Goal: Register for event/course

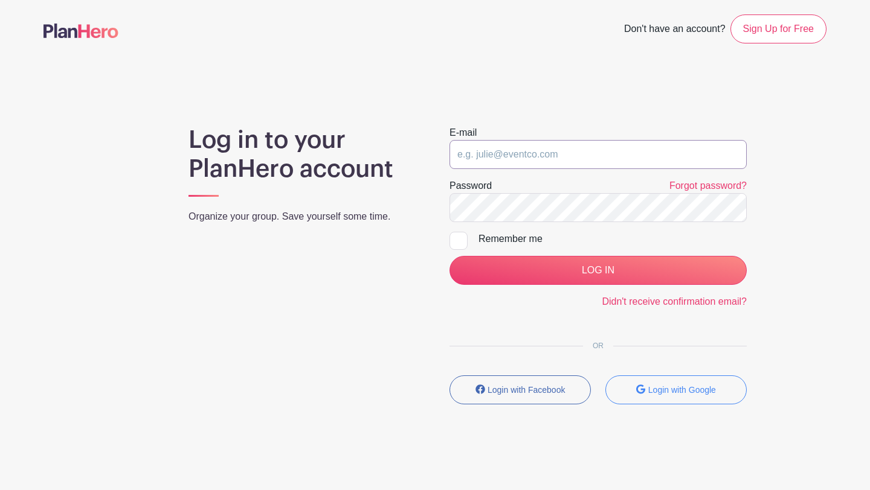
type input "[PERSON_NAME][EMAIL_ADDRESS][PERSON_NAME][DOMAIN_NAME]"
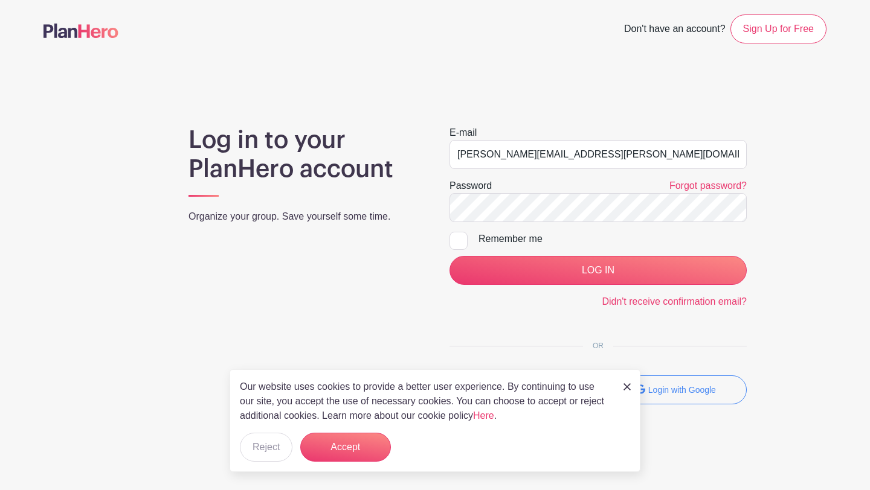
click at [459, 248] on div at bounding box center [458, 241] width 18 height 18
click at [457, 240] on input "Remember me" at bounding box center [453, 236] width 8 height 8
checkbox input "true"
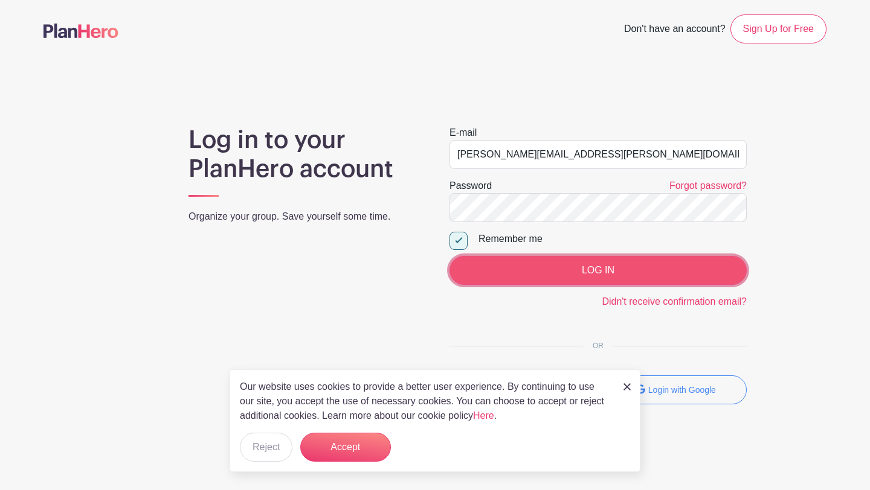
click at [541, 281] on input "LOG IN" at bounding box center [597, 270] width 297 height 29
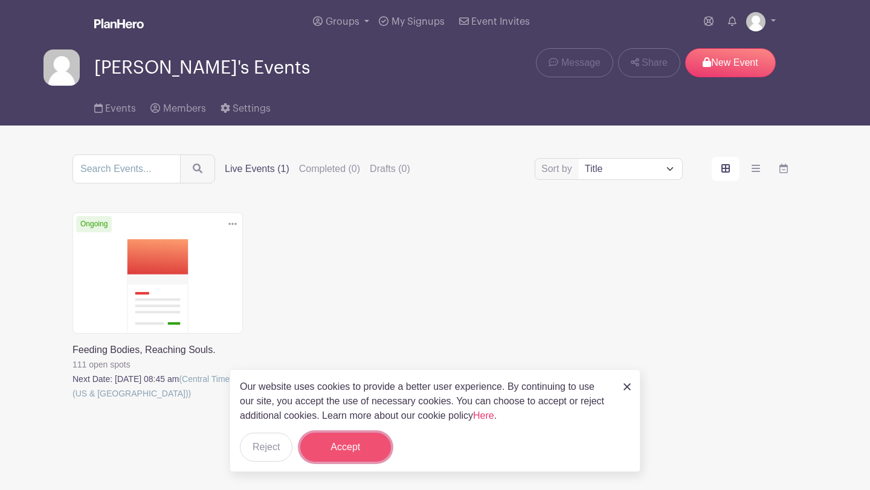
click at [360, 446] on button "Accept" at bounding box center [345, 447] width 91 height 29
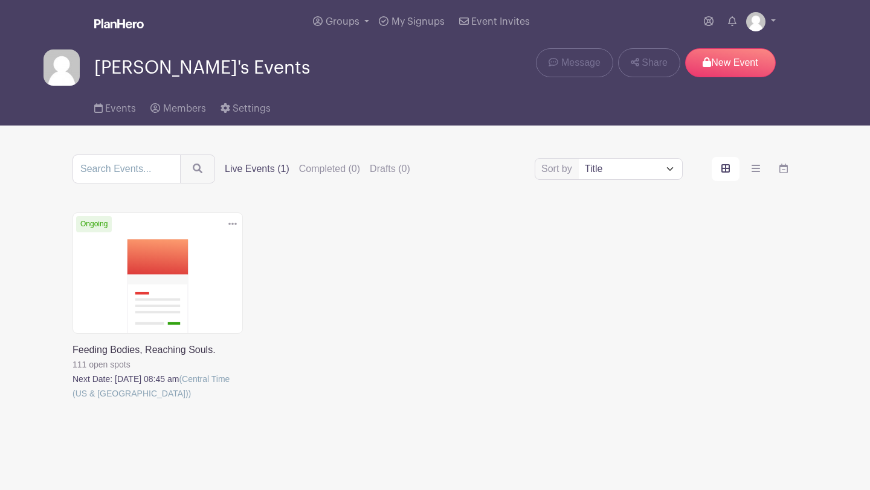
click at [72, 401] on link at bounding box center [72, 401] width 0 height 0
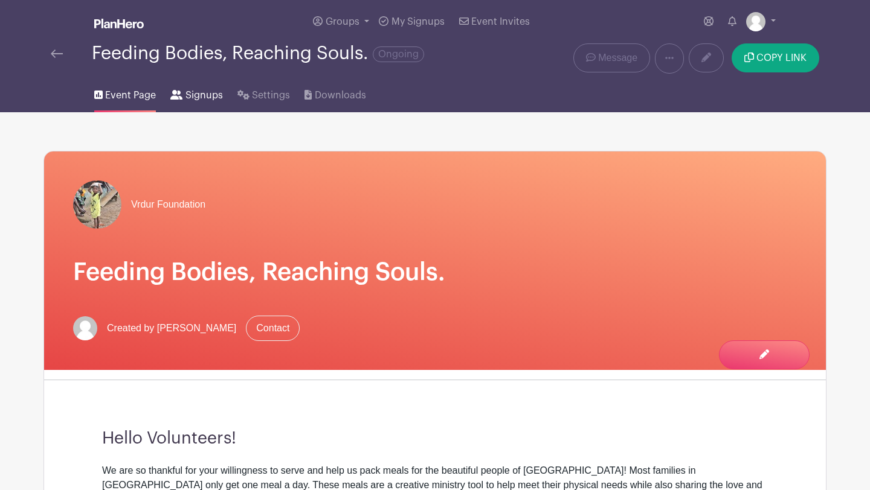
click at [176, 96] on icon at bounding box center [176, 95] width 12 height 10
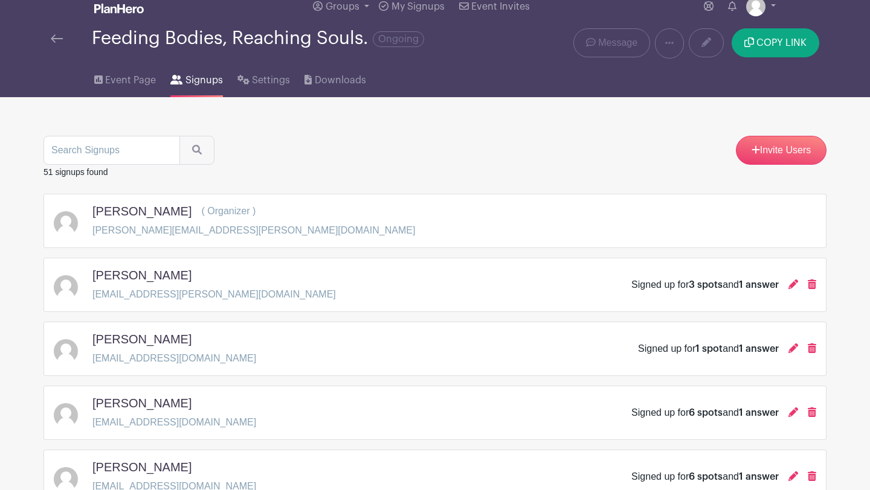
scroll to position [18, 0]
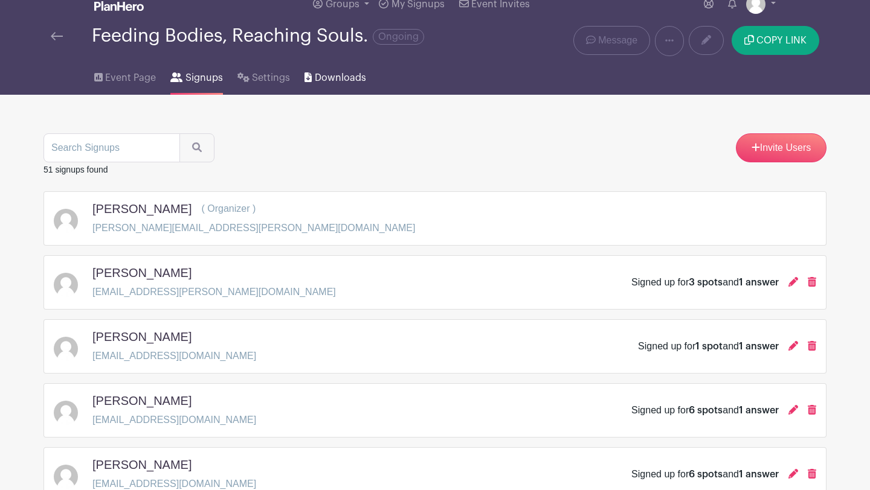
click at [342, 77] on span "Downloads" at bounding box center [340, 78] width 51 height 14
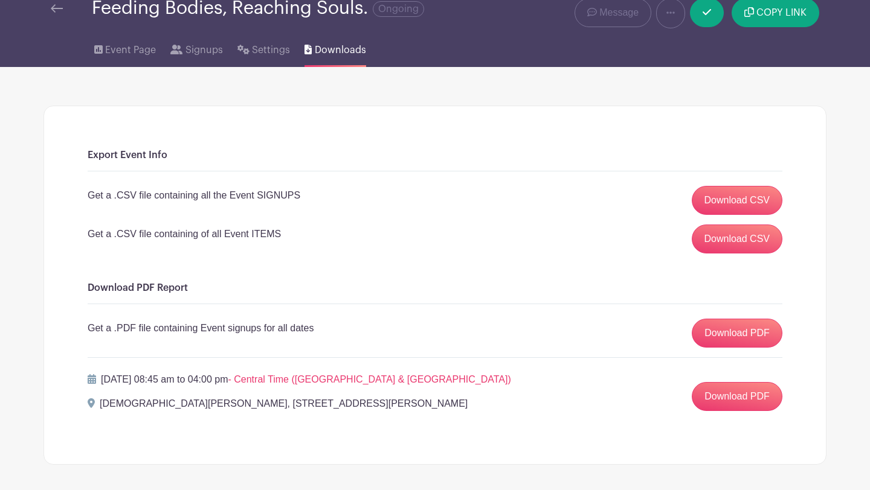
scroll to position [53, 0]
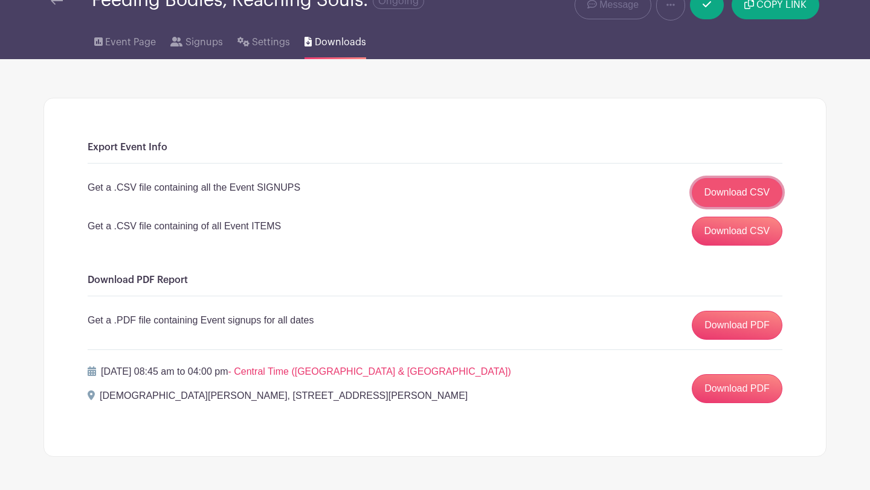
click at [754, 190] on link "Download CSV" at bounding box center [737, 192] width 91 height 29
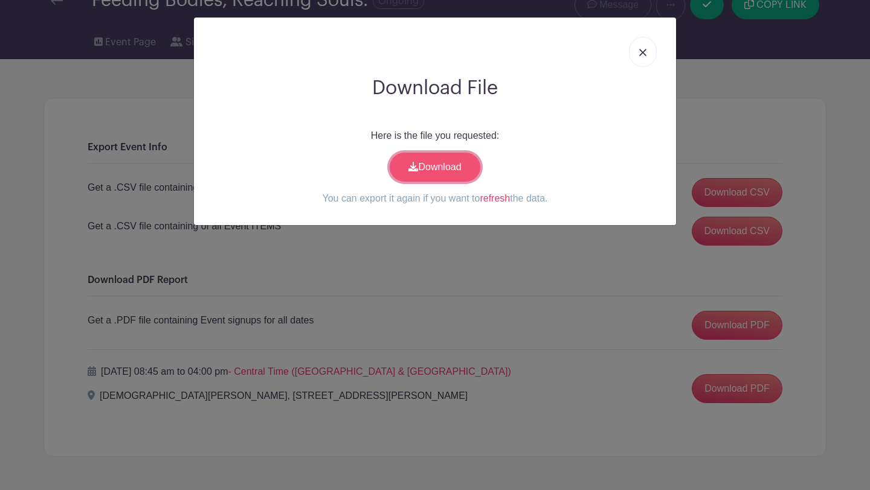
click at [420, 167] on link "Download" at bounding box center [435, 167] width 91 height 29
click at [679, 13] on div "Download File Here is the file you requested: Download You can export it again …" at bounding box center [435, 245] width 870 height 490
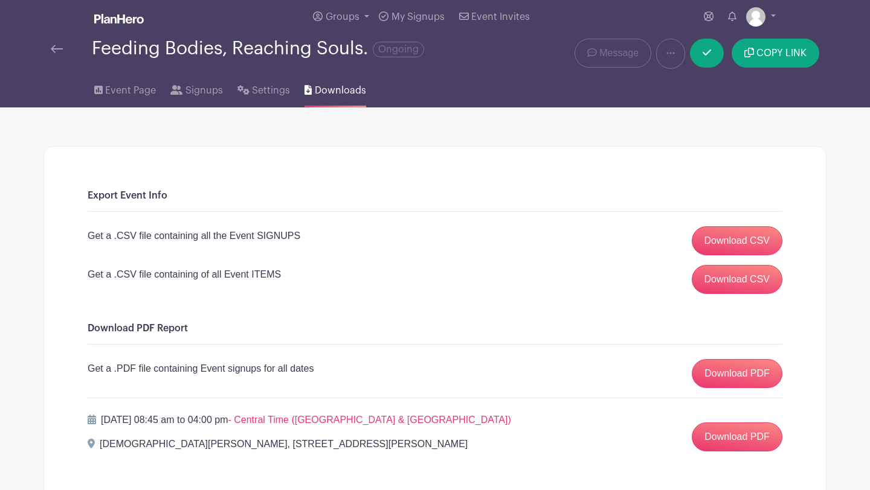
scroll to position [0, 0]
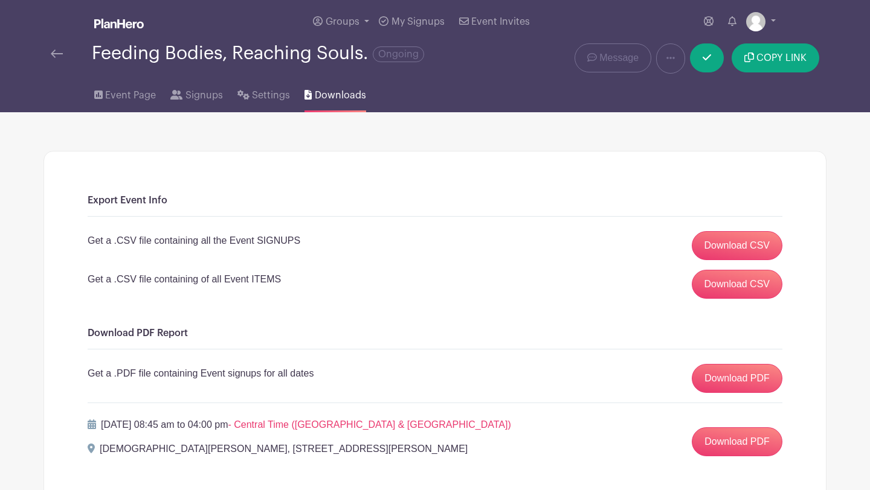
click at [56, 53] on img at bounding box center [57, 54] width 12 height 8
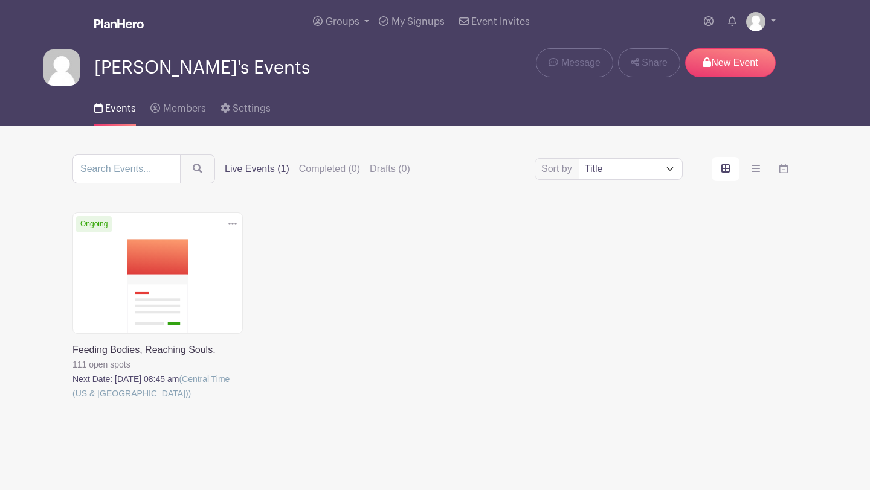
click at [72, 401] on link at bounding box center [72, 401] width 0 height 0
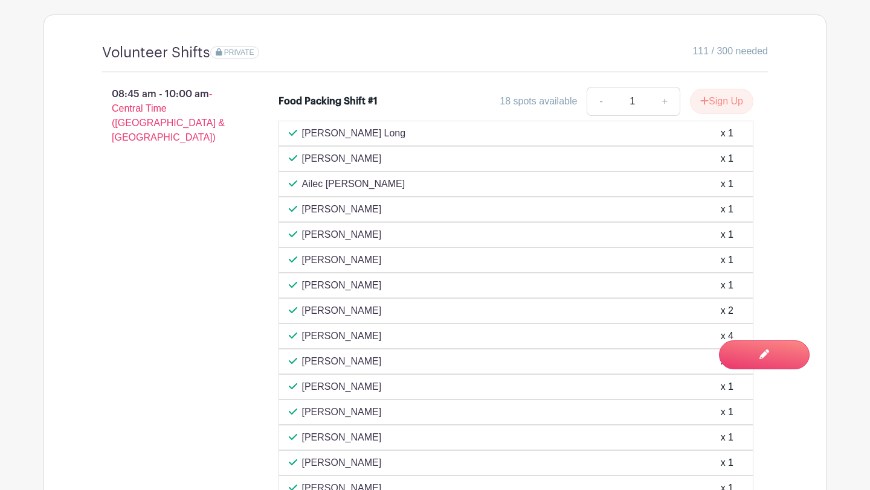
scroll to position [811, 0]
click at [740, 89] on button "Sign Up" at bounding box center [721, 101] width 63 height 25
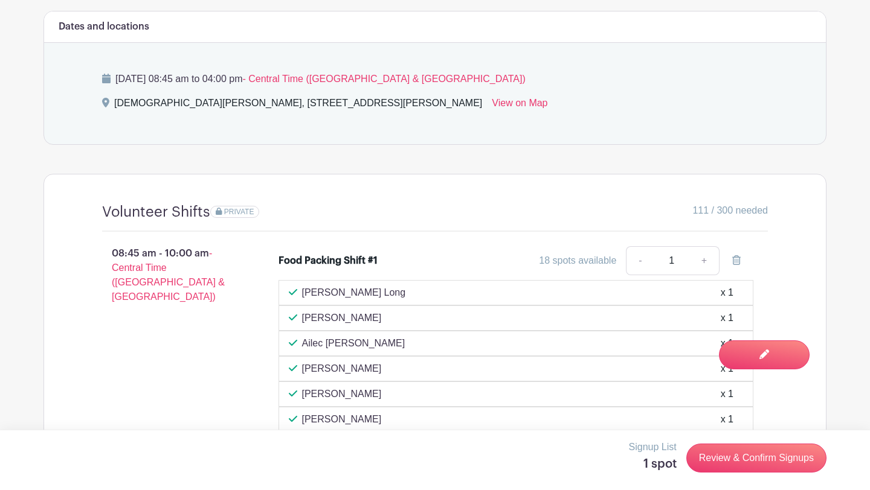
scroll to position [727, 0]
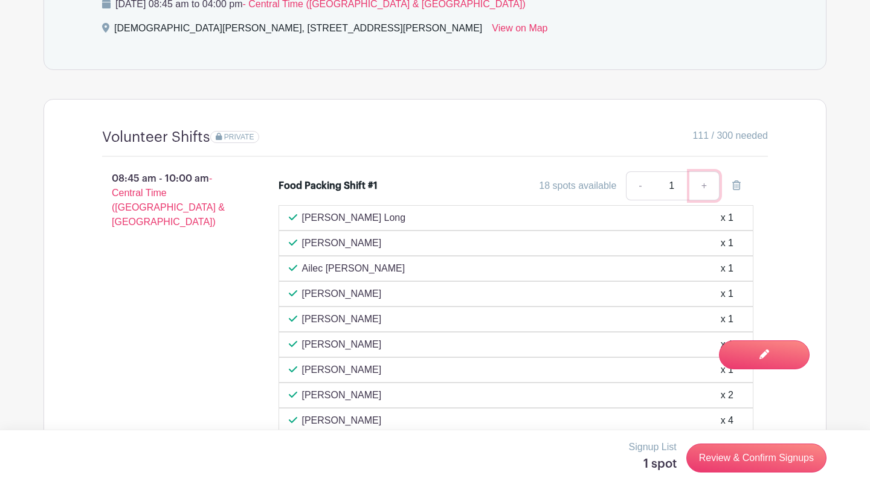
click at [706, 172] on link "+" at bounding box center [704, 186] width 30 height 29
type input "2"
click at [706, 172] on link "+" at bounding box center [704, 186] width 30 height 29
type input "3"
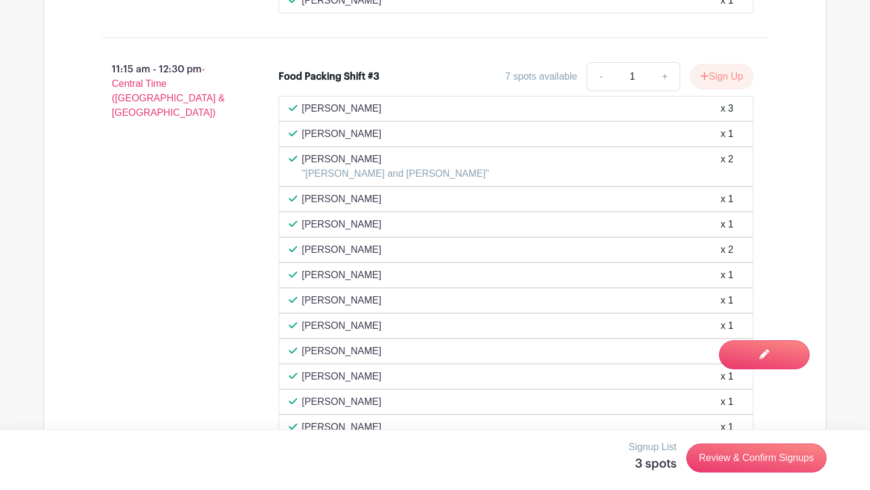
scroll to position [2624, 0]
click at [720, 65] on button "Sign Up" at bounding box center [721, 77] width 63 height 25
click at [705, 63] on link "+" at bounding box center [704, 77] width 30 height 29
type input "2"
click at [705, 63] on link "+" at bounding box center [704, 77] width 30 height 29
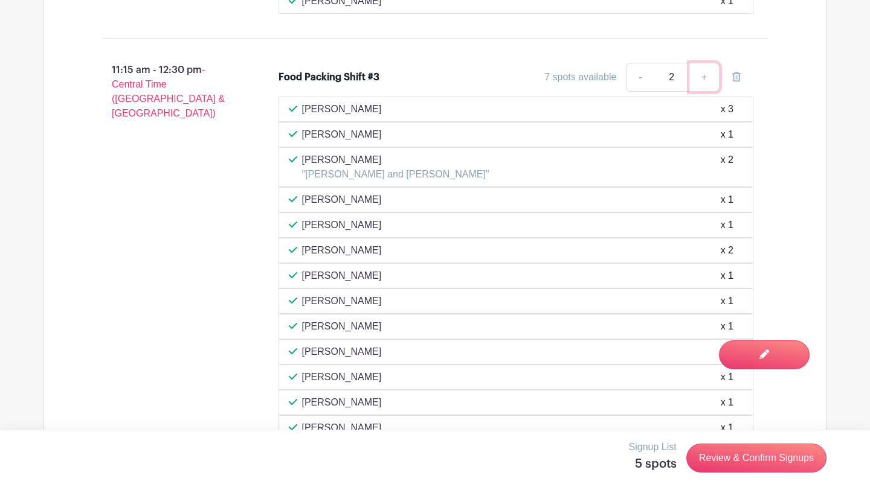
type input "3"
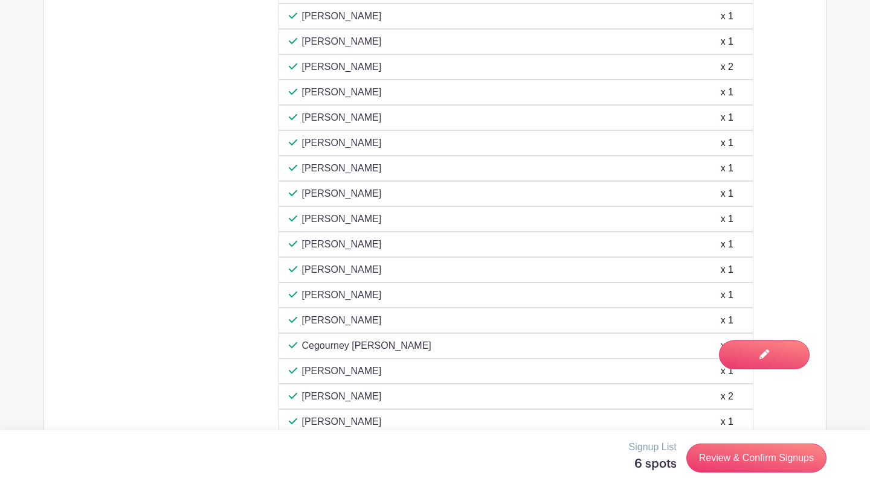
scroll to position [3800, 0]
